Goal: Communication & Community: Answer question/provide support

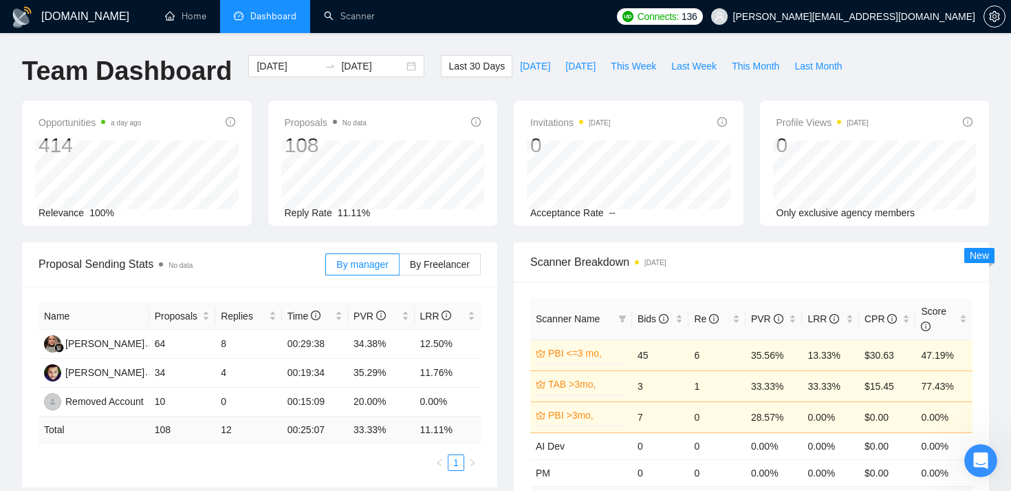
scroll to position [1212, 0]
click at [988, 452] on div "Open Intercom Messenger" at bounding box center [978, 458] width 45 height 45
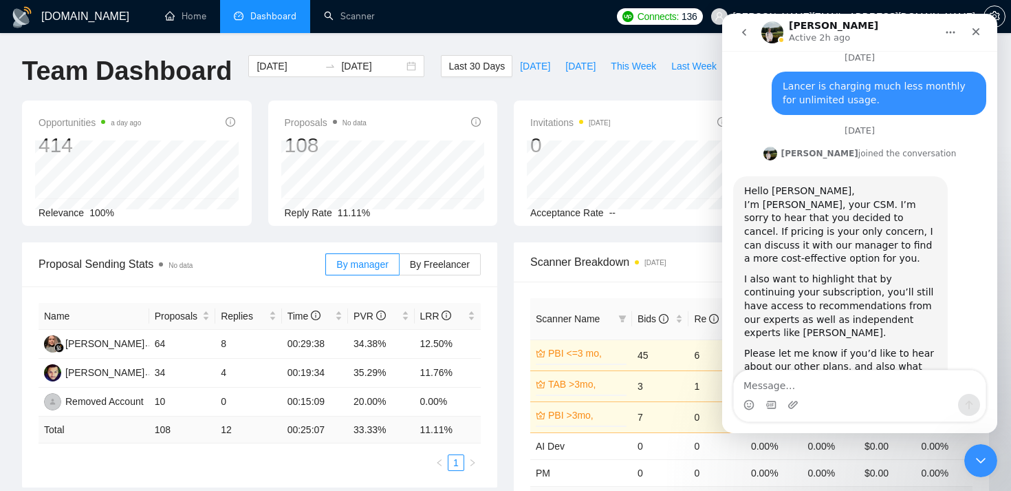
click at [872, 376] on textarea "Message…" at bounding box center [860, 381] width 252 height 23
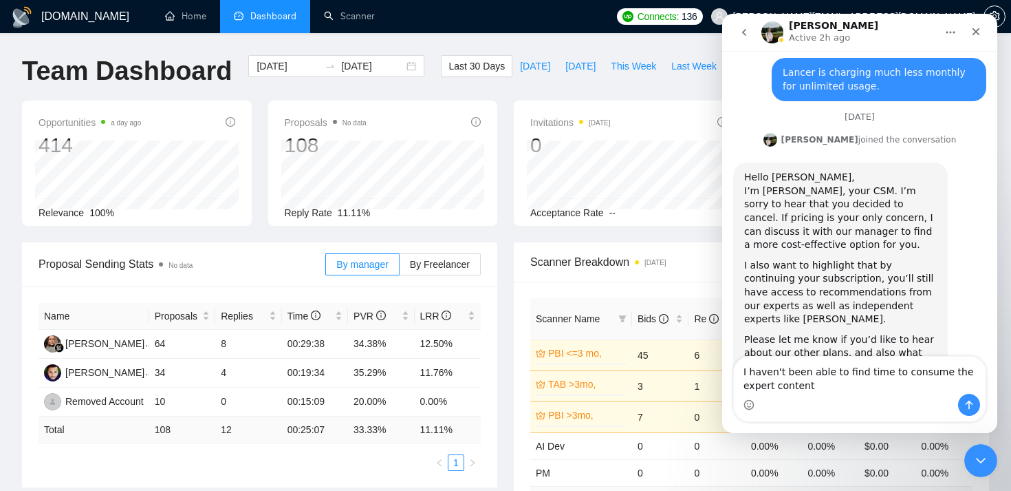
type textarea "I haven't been able to find time to consume the expert content."
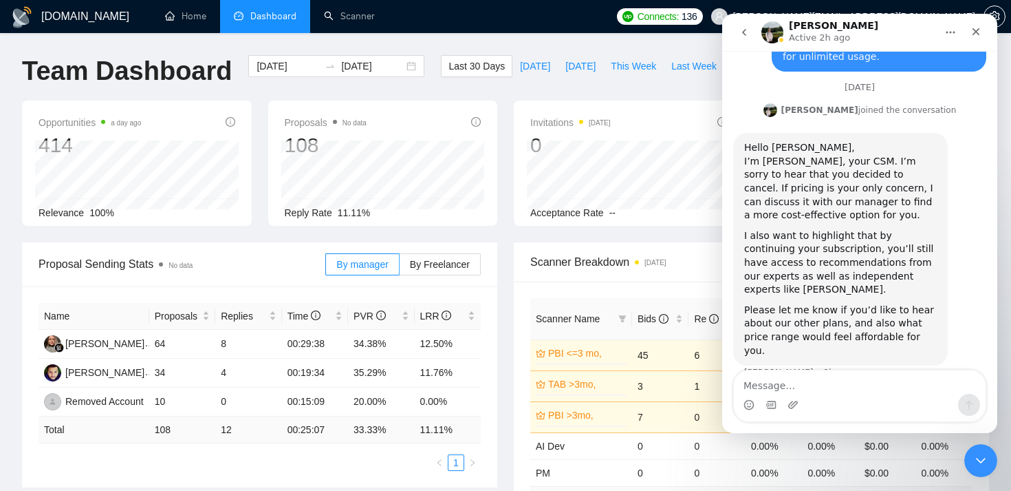
scroll to position [1267, 0]
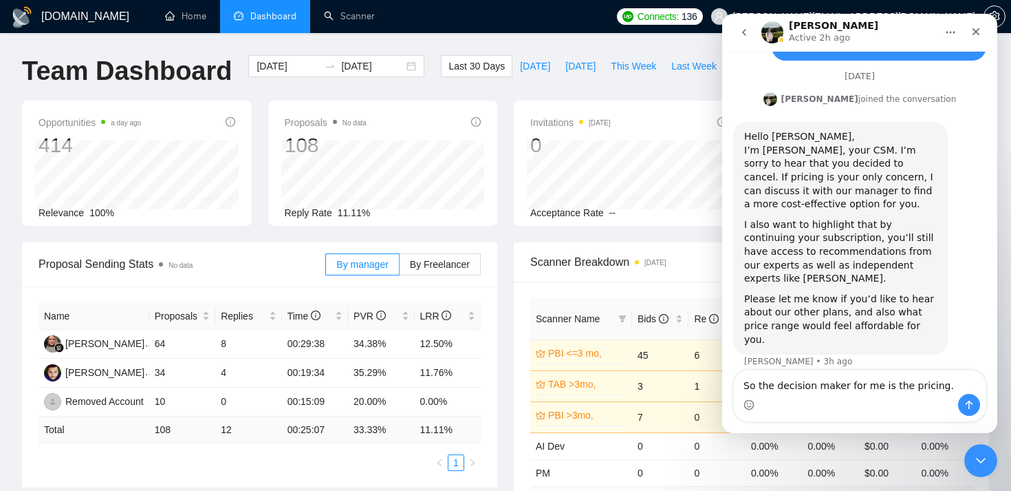
type textarea "So the decision maker for me is the pricing."
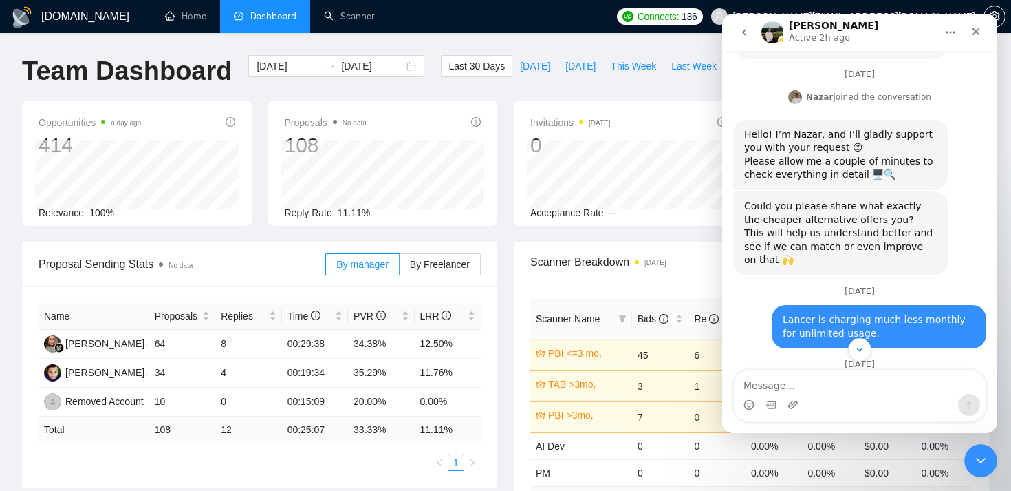
scroll to position [1298, 0]
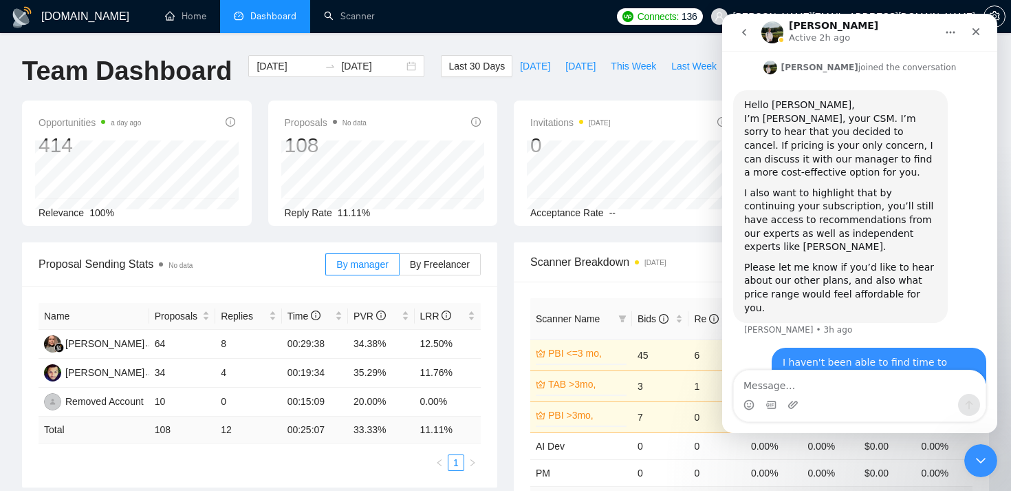
click at [744, 30] on icon "go back" at bounding box center [744, 32] width 4 height 7
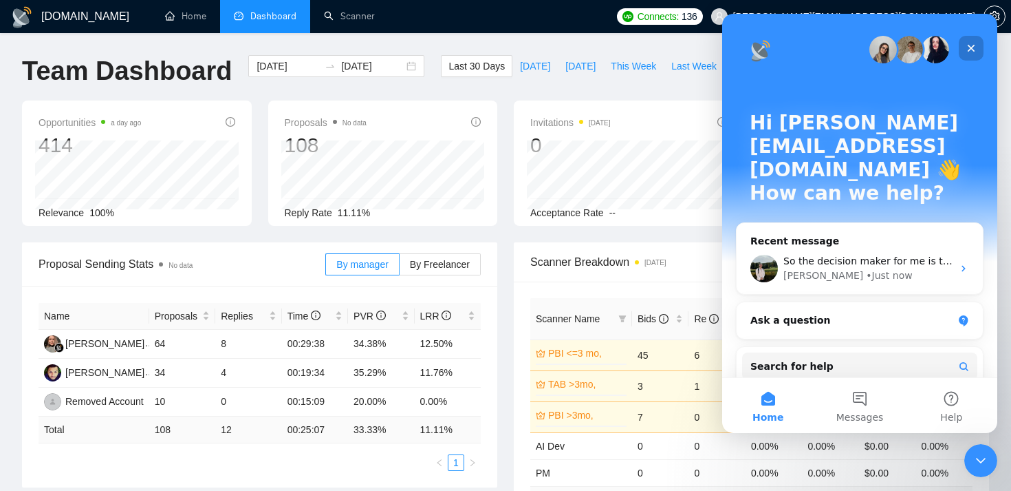
click at [974, 41] on div "Close" at bounding box center [971, 48] width 25 height 25
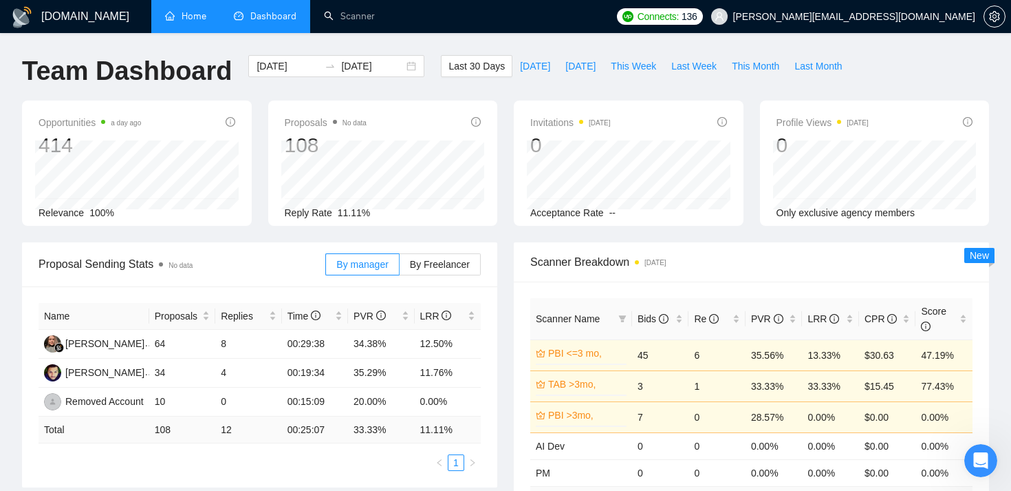
click at [182, 22] on link "Home" at bounding box center [185, 16] width 41 height 12
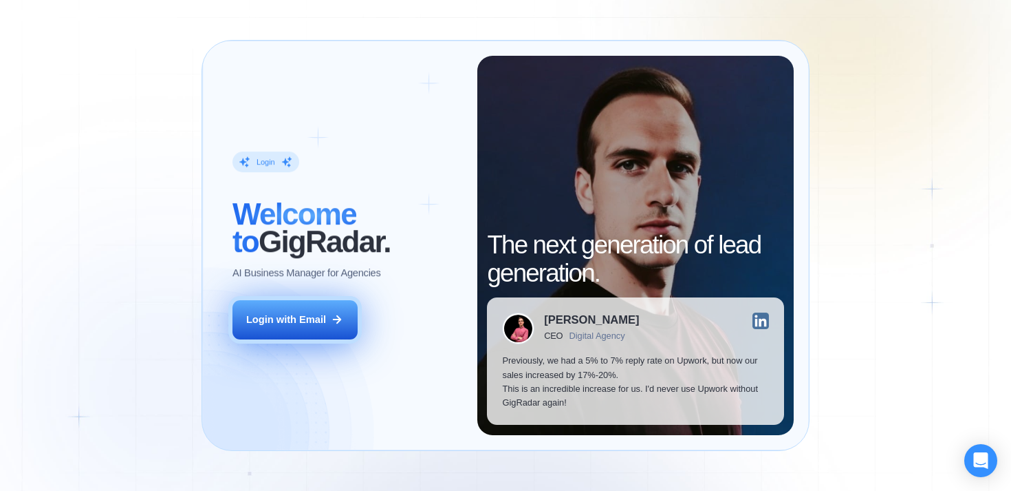
click at [310, 303] on button "Login with Email" at bounding box center [295, 319] width 125 height 39
